Goal: Find specific page/section: Find specific page/section

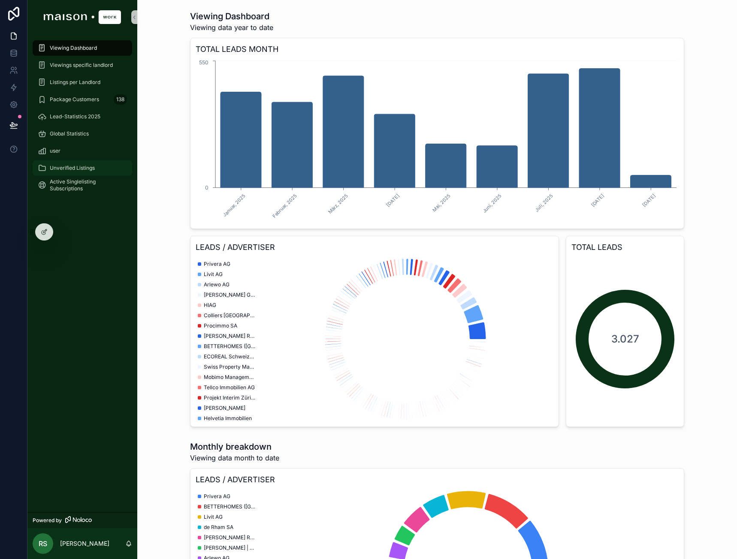
click at [69, 170] on span "Unverified Listings" at bounding box center [72, 168] width 45 height 7
